Goal: Use online tool/utility: Utilize a website feature to perform a specific function

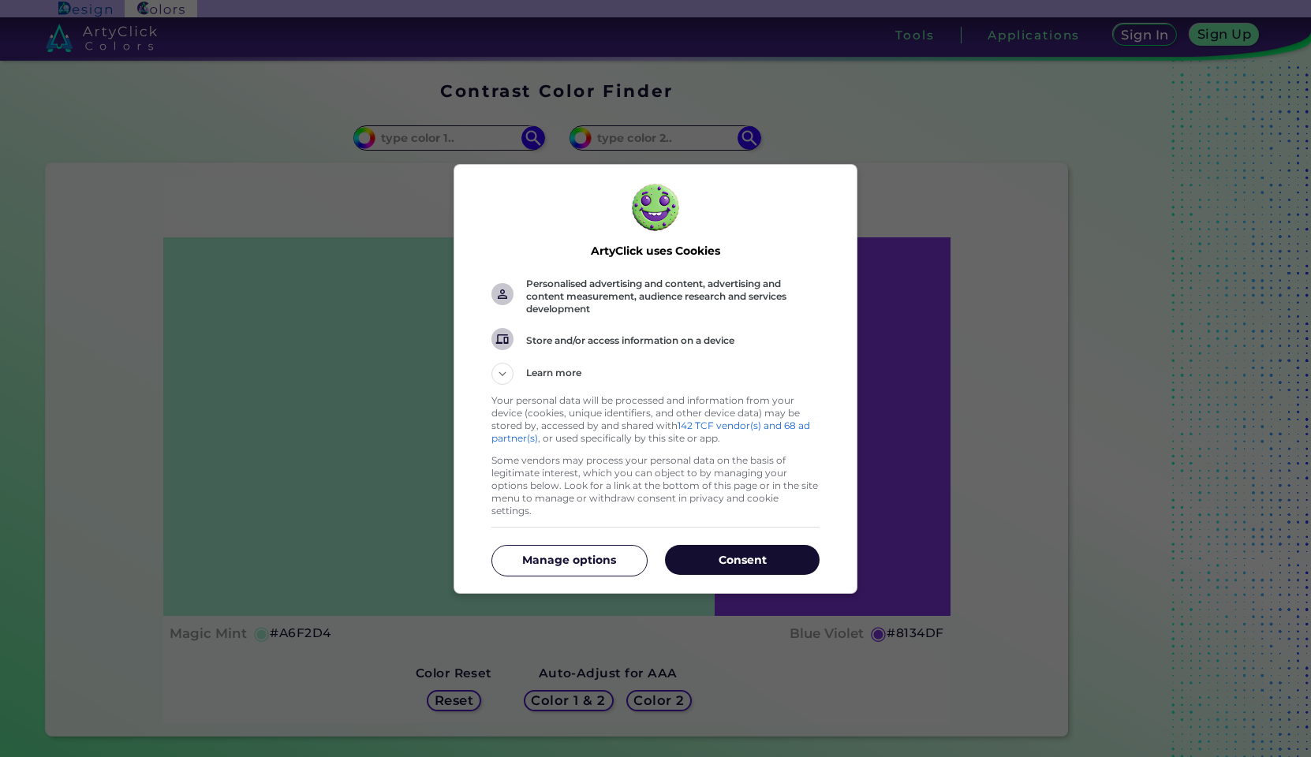
click at [753, 555] on p "Consent" at bounding box center [742, 560] width 155 height 16
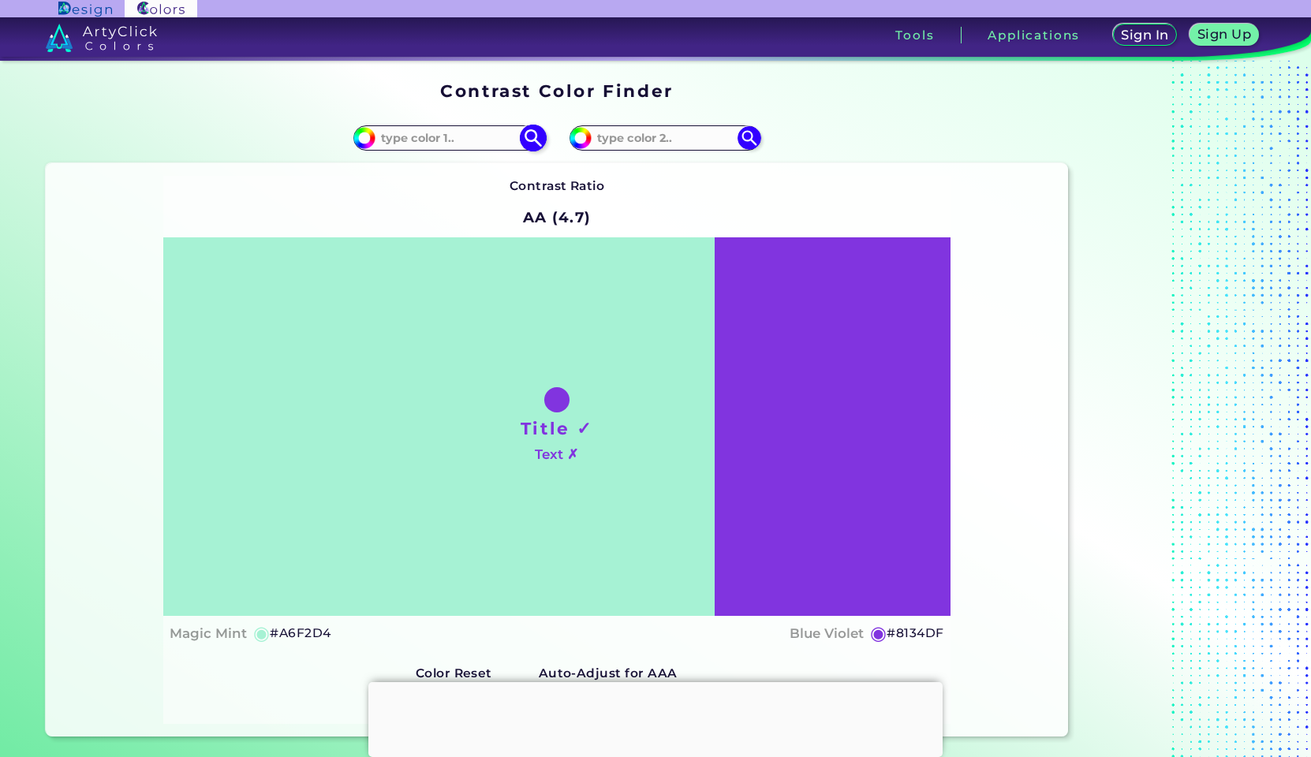
click at [465, 140] on input at bounding box center [449, 137] width 147 height 21
paste input "c8bcb7"
type input "c8bcb7"
type input "#c8bcb7"
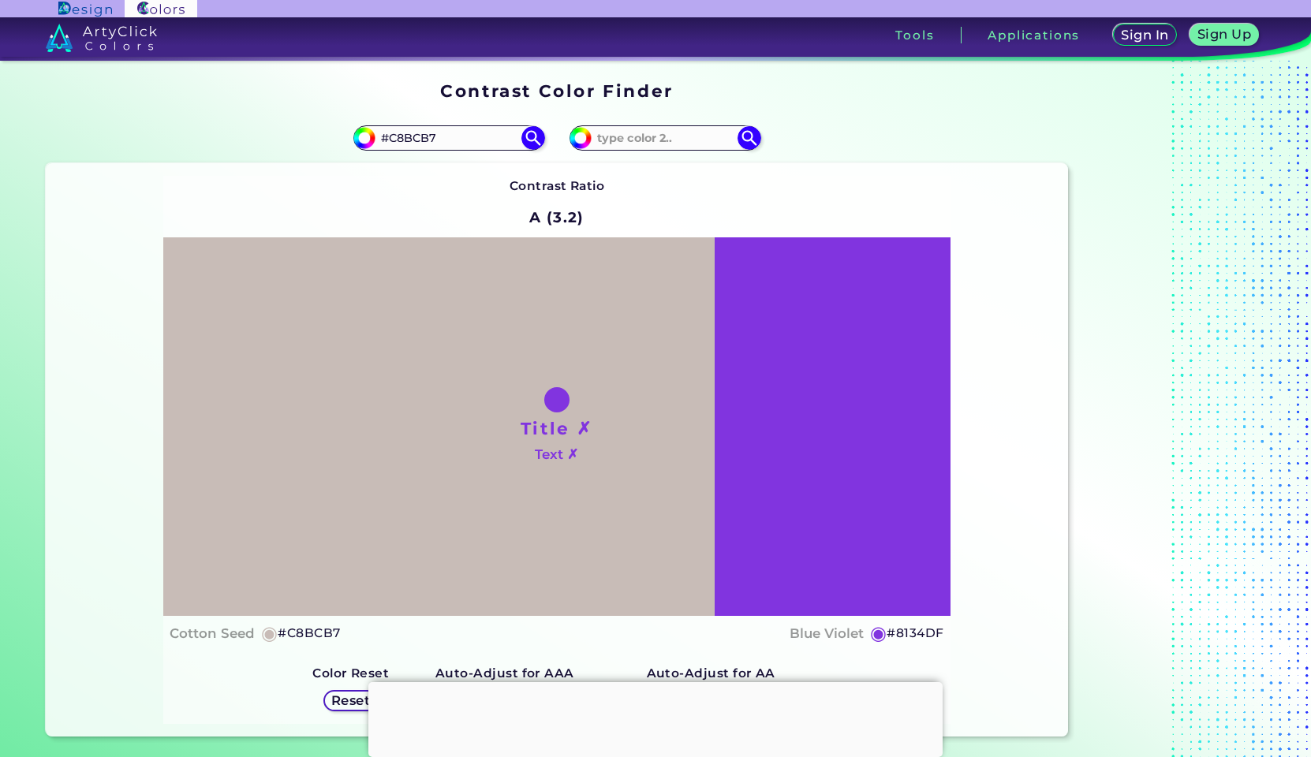
drag, startPoint x: 445, startPoint y: 133, endPoint x: 312, endPoint y: 127, distance: 132.7
click at [312, 127] on div "#c8bcb7 #C8BCB7" at bounding box center [301, 138] width 511 height 50
paste input "b4a8bd"
type input "b4a8bd"
type input "#b4a8bd"
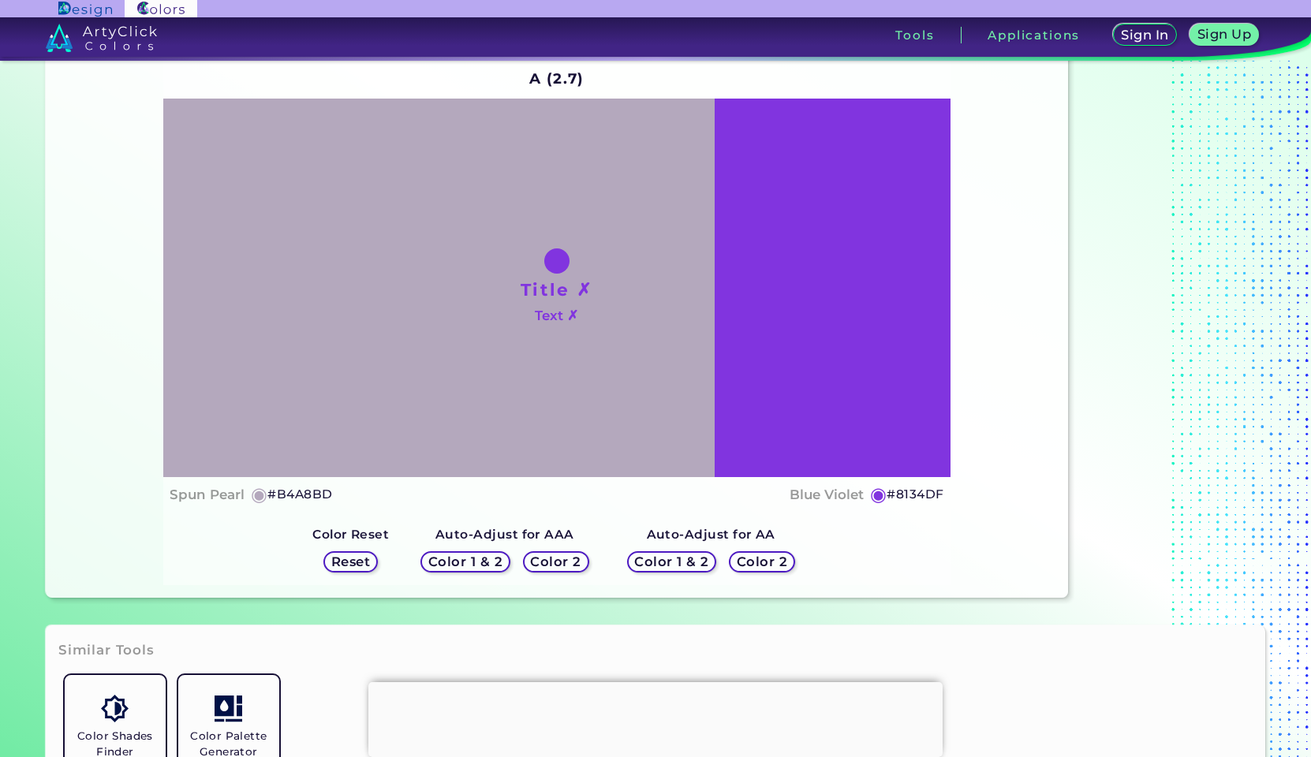
scroll to position [140, 0]
click at [456, 563] on h5 "Color 1 & 2" at bounding box center [466, 561] width 68 height 12
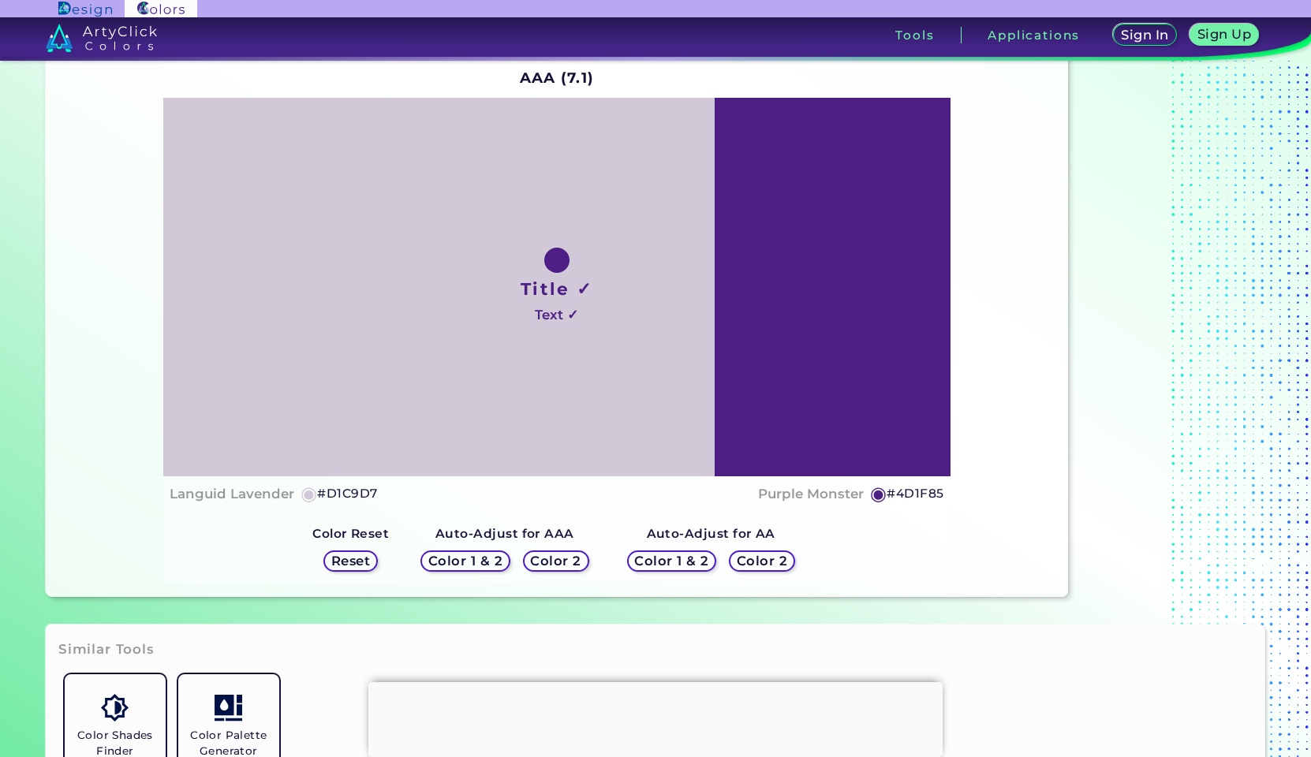
click at [562, 562] on h5 "Color 2" at bounding box center [556, 561] width 47 height 12
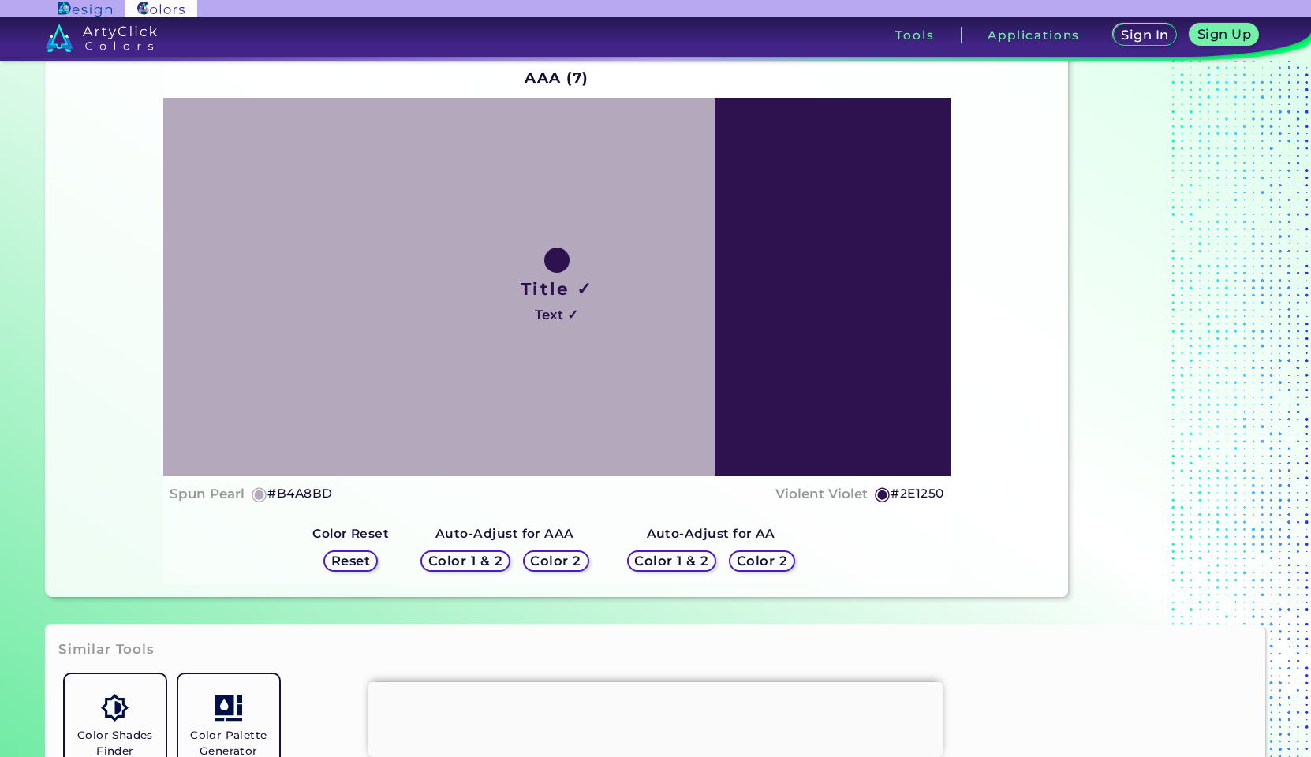
click at [367, 556] on h5 "Reset" at bounding box center [351, 561] width 36 height 12
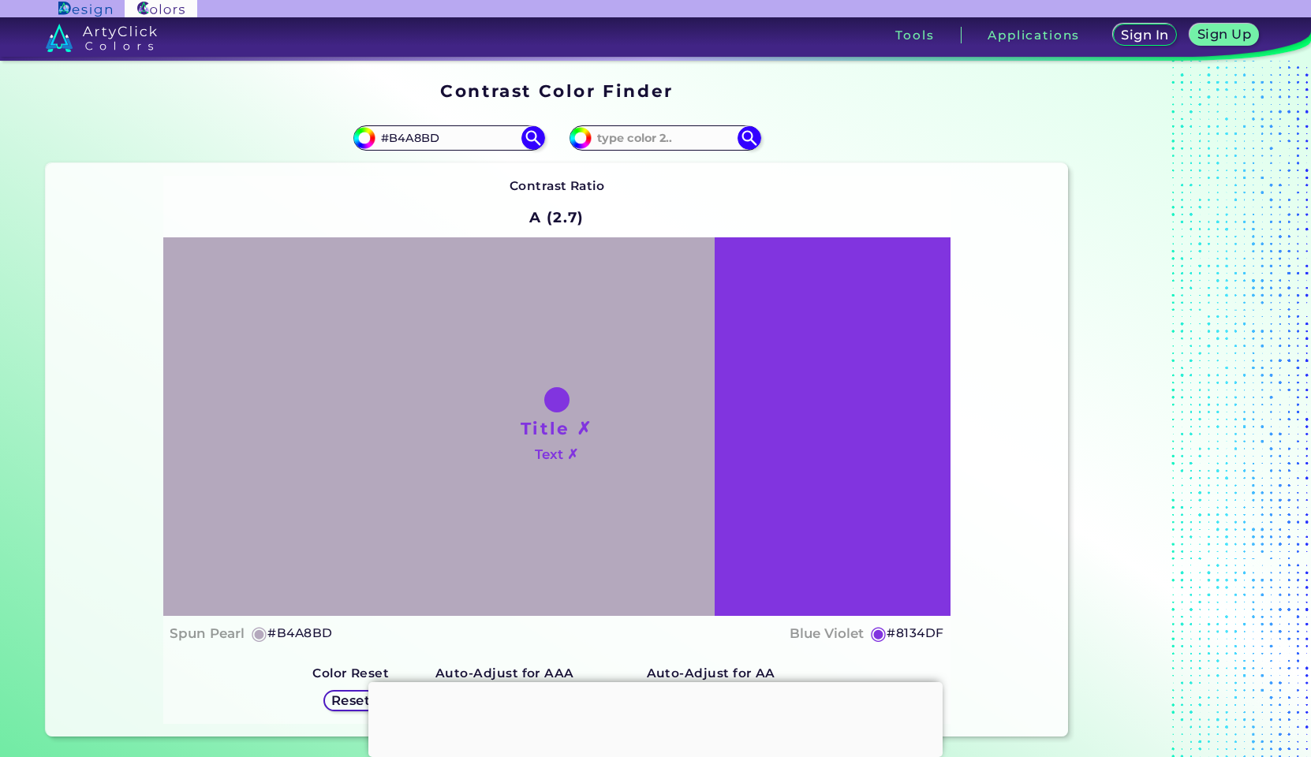
scroll to position [0, 0]
drag, startPoint x: 428, startPoint y: 132, endPoint x: 368, endPoint y: 129, distance: 60.0
click at [368, 129] on div "#b4a8bd #B4A8BD" at bounding box center [448, 137] width 191 height 25
paste input "b4a8bd"
type input "#B4A8BD"
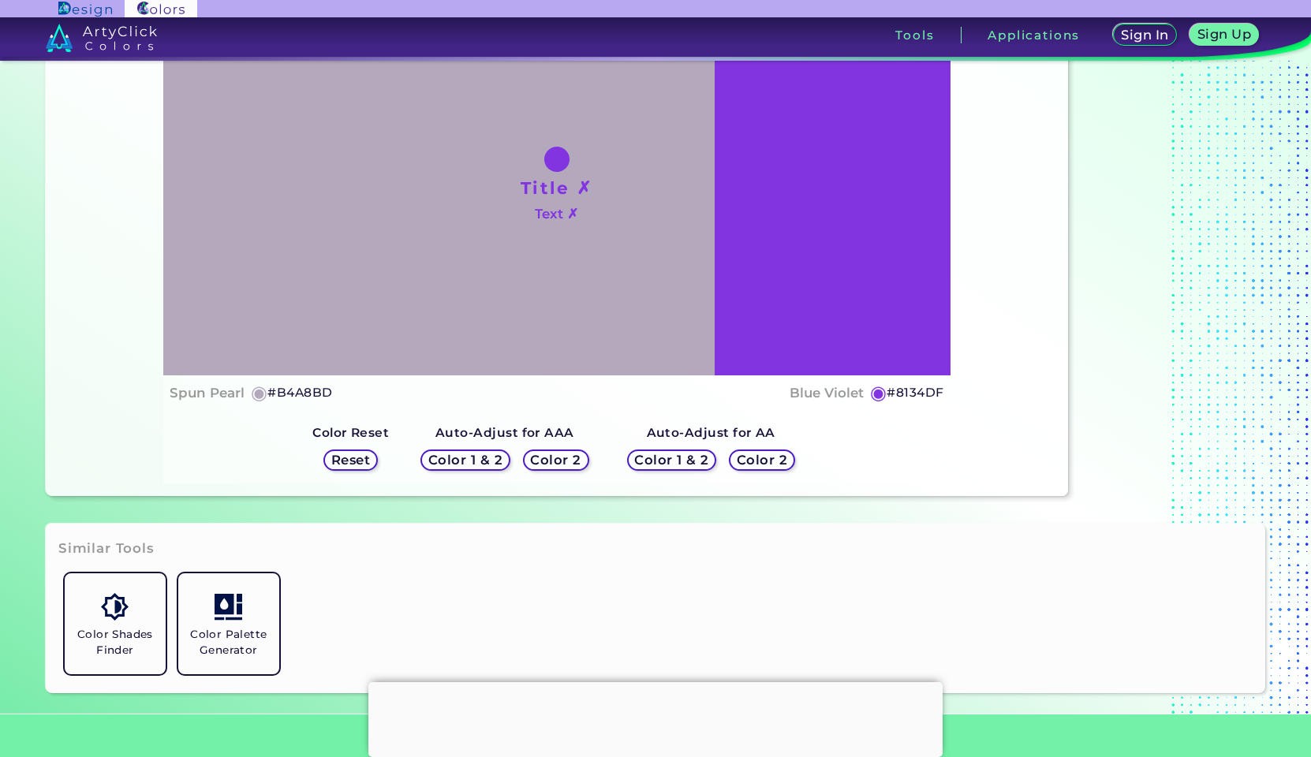
scroll to position [243, 0]
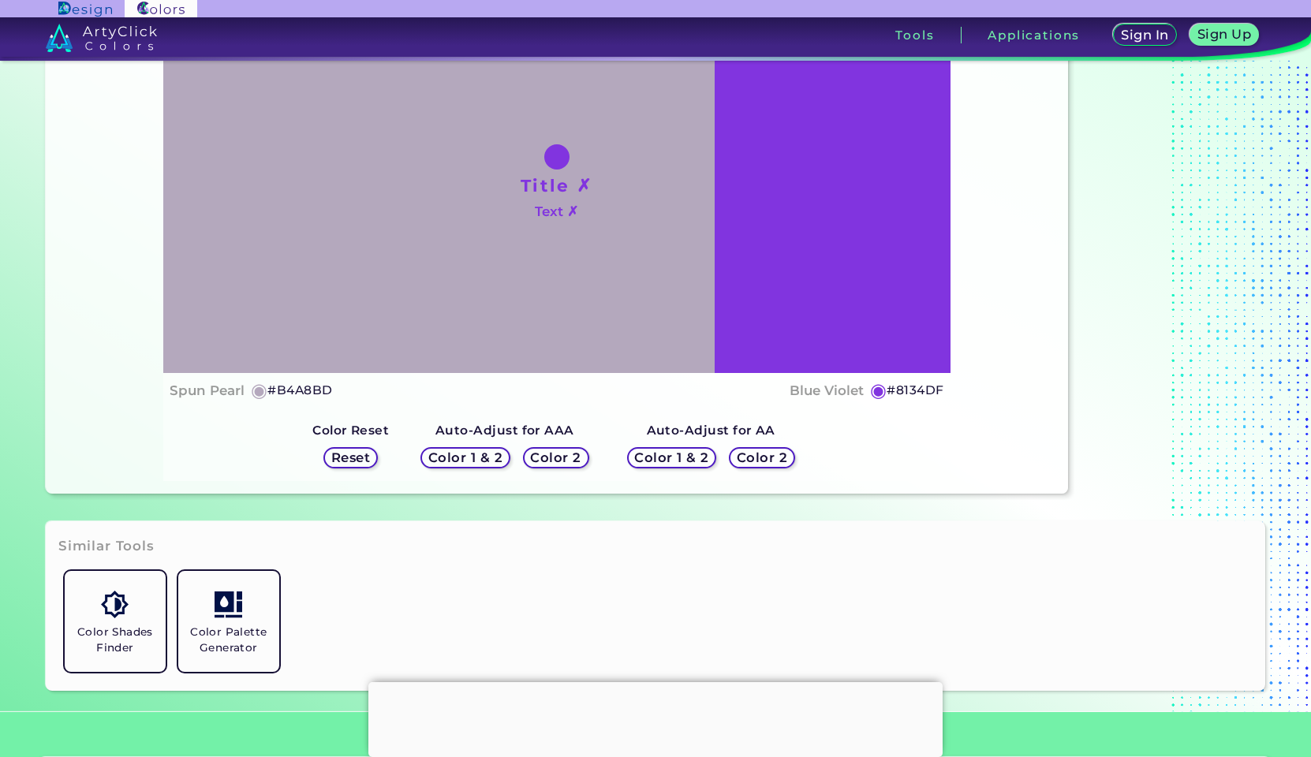
click at [748, 458] on h5 "Color 2" at bounding box center [761, 458] width 47 height 12
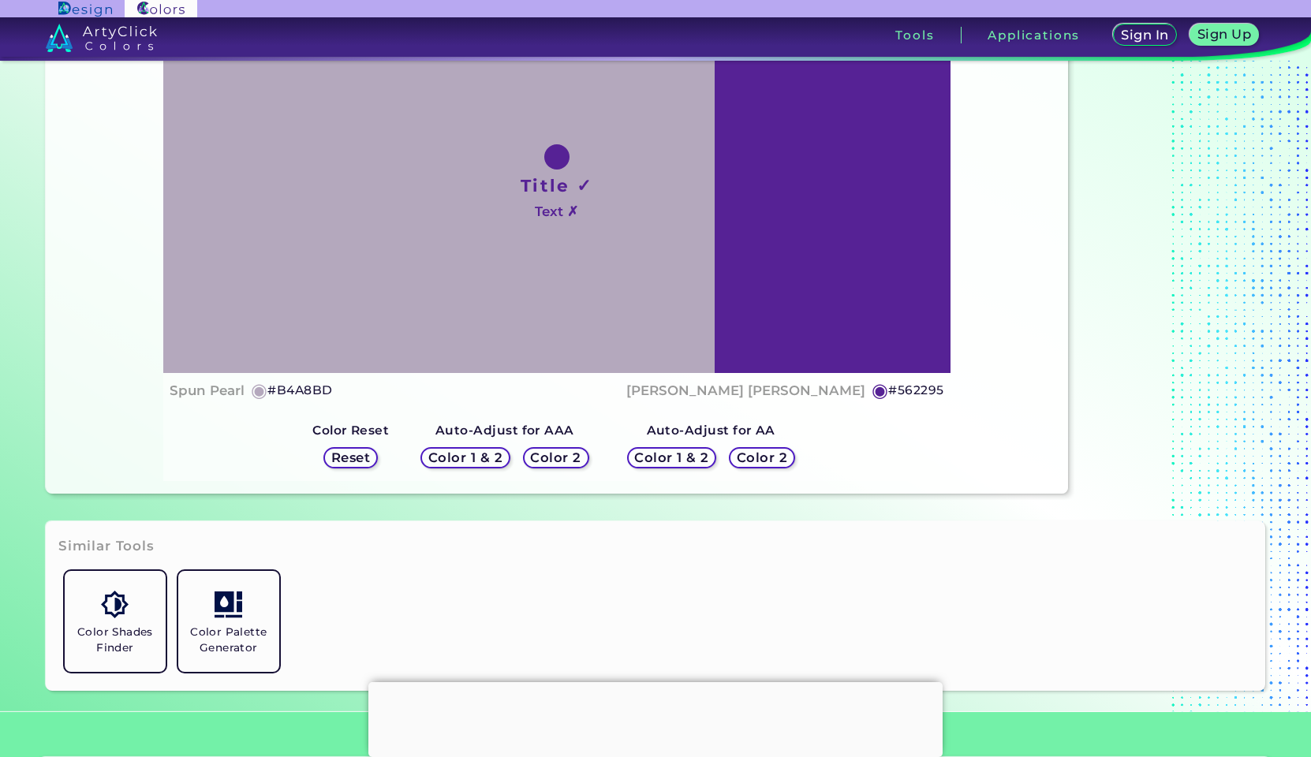
click at [741, 456] on h5 "Color 2" at bounding box center [762, 457] width 50 height 13
click at [555, 458] on h5 "Color 2" at bounding box center [556, 458] width 47 height 12
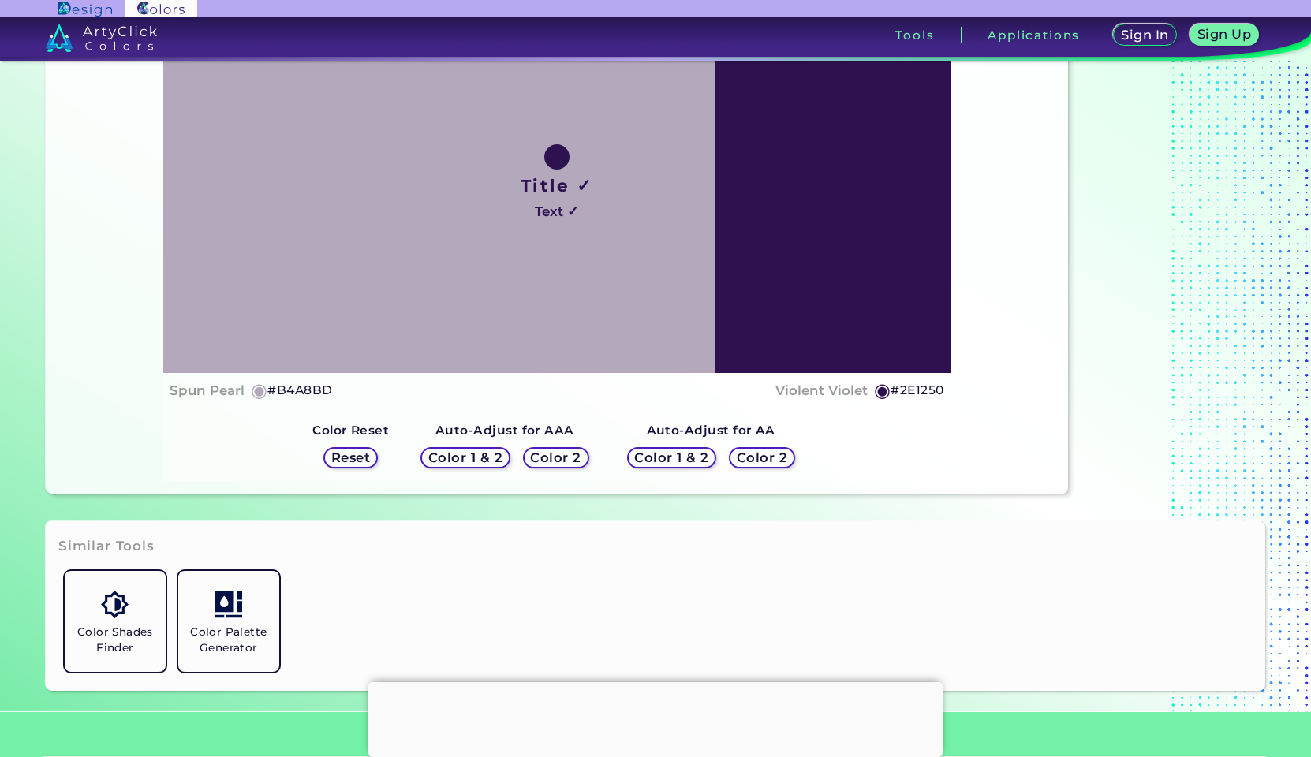
click at [555, 458] on h5 "Color 2" at bounding box center [556, 458] width 49 height 13
click at [555, 458] on h5 "Color 2" at bounding box center [556, 458] width 48 height 13
click at [256, 598] on link "Color Palette Generator" at bounding box center [229, 622] width 114 height 114
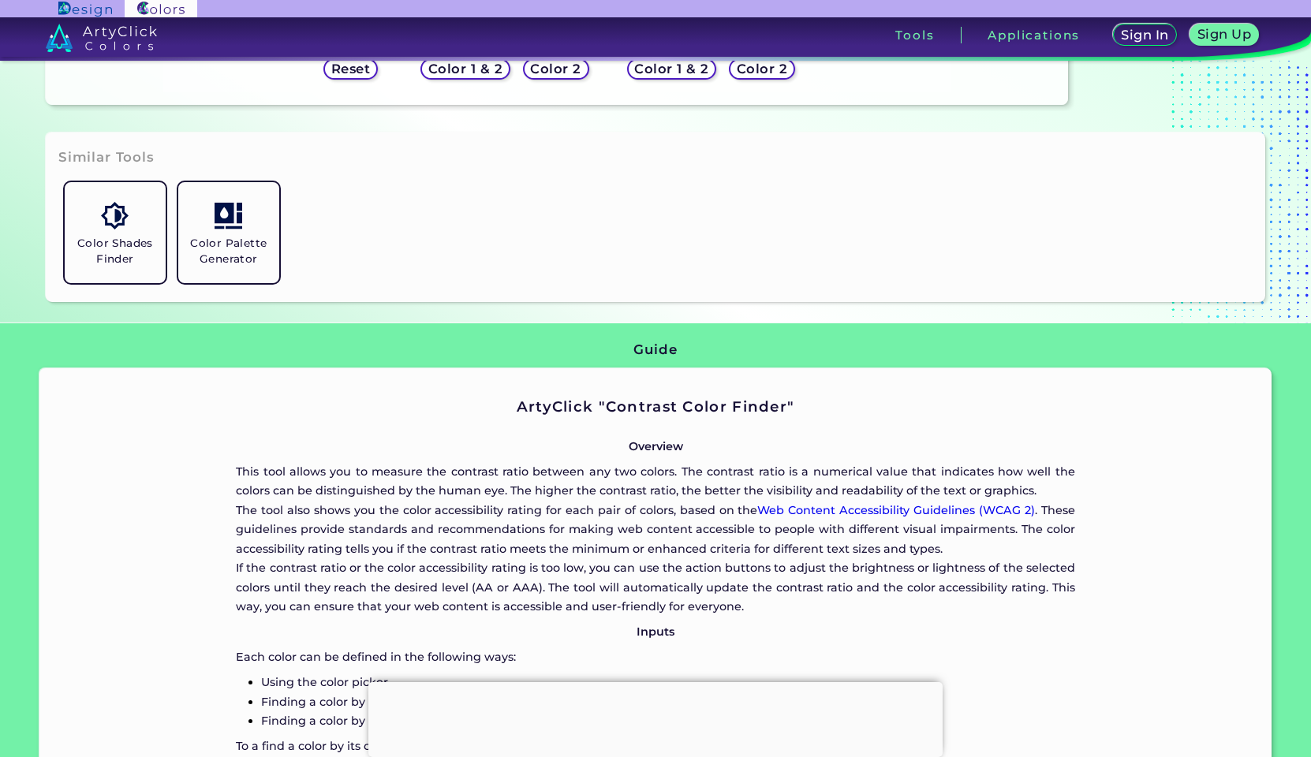
scroll to position [635, 0]
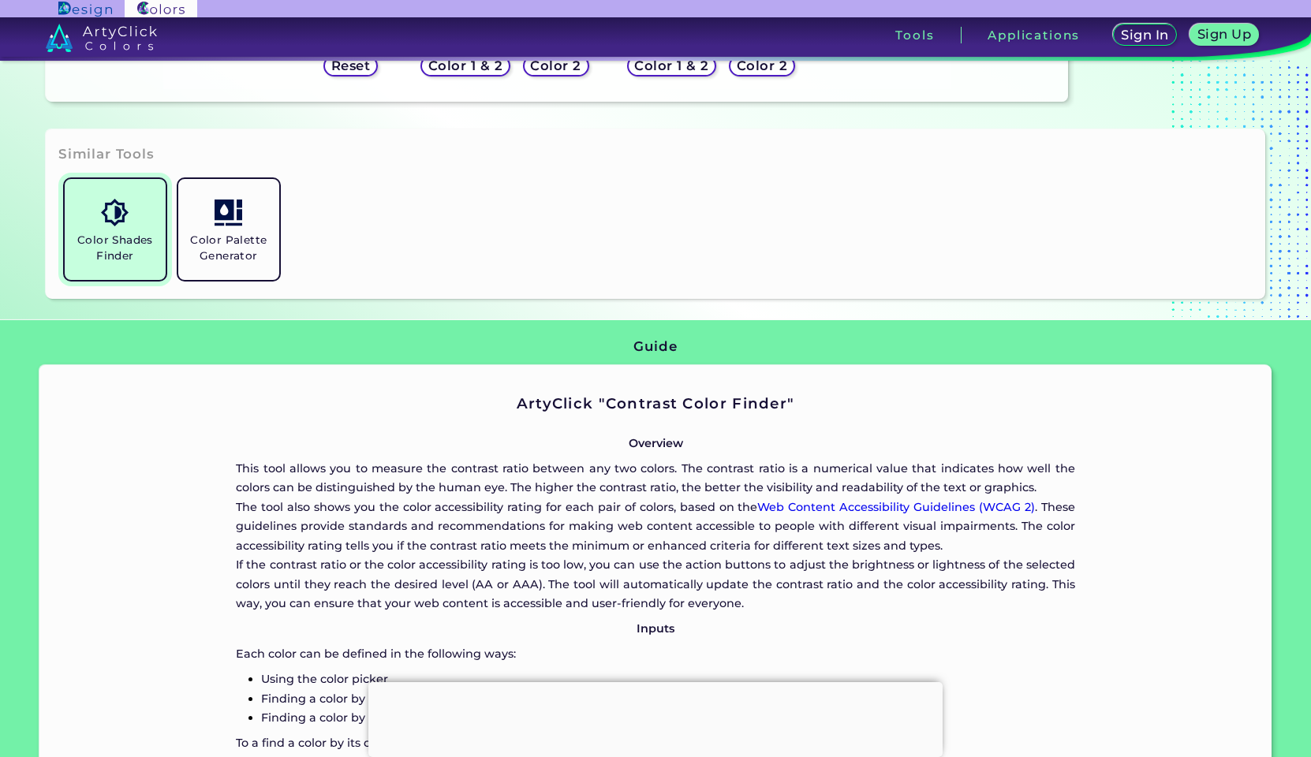
click at [148, 240] on h5 "Color Shades Finder" at bounding box center [115, 248] width 88 height 30
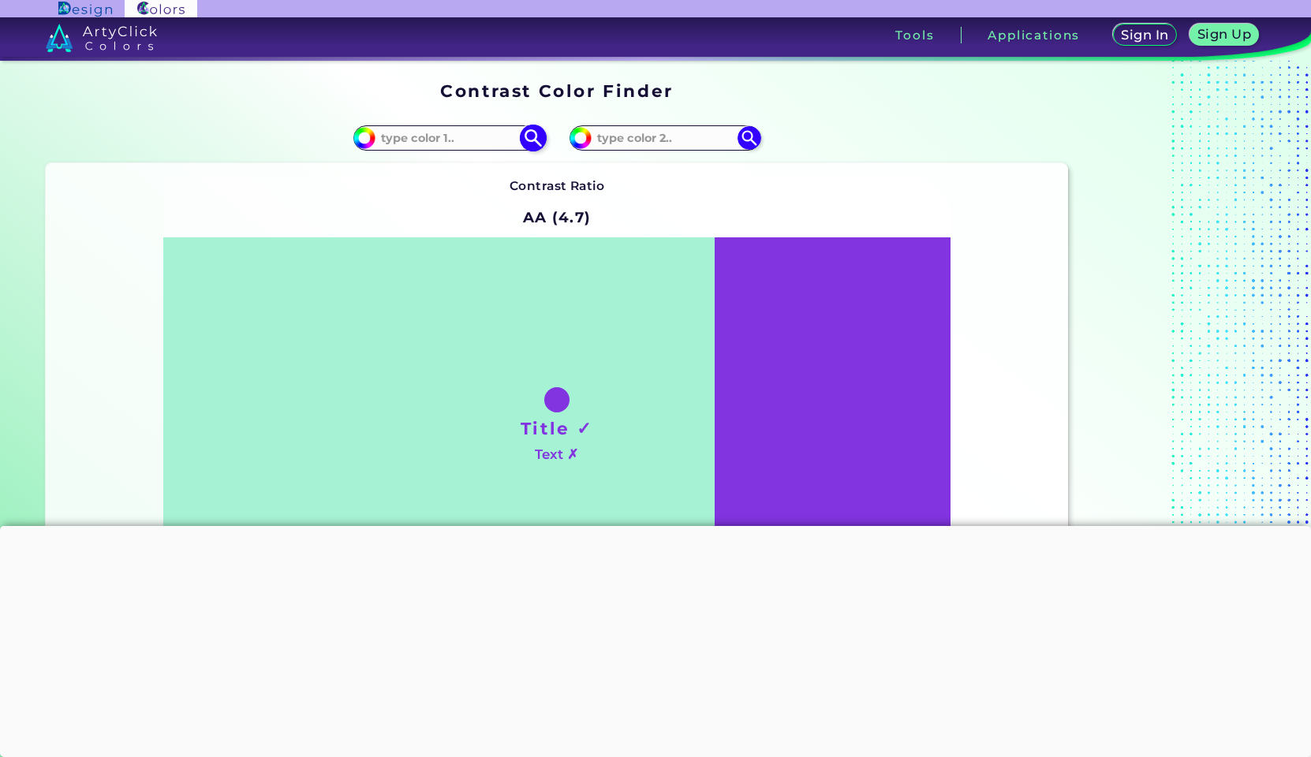
click at [448, 134] on input at bounding box center [449, 137] width 147 height 21
paste input "b4a8bd"
type input "b4a8bd"
type input "#b4a8bd"
type input "#B4A8BD"
